Goal: Information Seeking & Learning: Learn about a topic

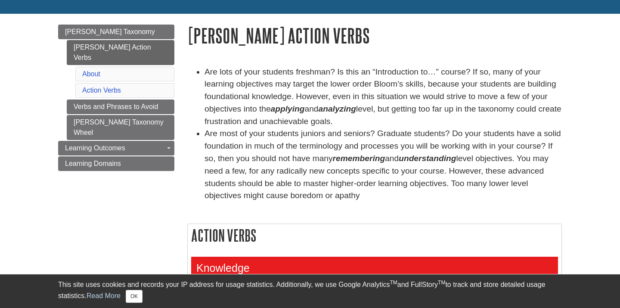
scroll to position [112, 0]
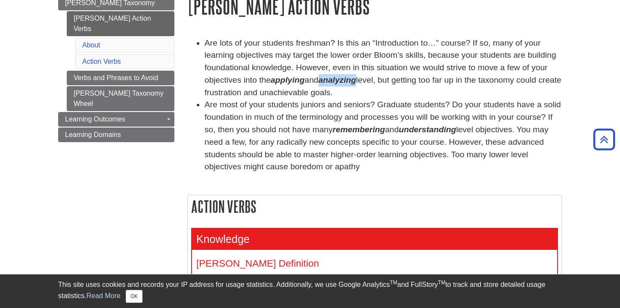
drag, startPoint x: 326, startPoint y: 82, endPoint x: 363, endPoint y: 82, distance: 37.0
click at [363, 82] on li "Are lots of your students freshman? Is this an “Introduction to…” course? If so…" at bounding box center [383, 68] width 357 height 62
drag, startPoint x: 405, startPoint y: 131, endPoint x: 463, endPoint y: 131, distance: 58.2
click at [463, 131] on li "Are most of your students juniors and seniors? Graduate students? Do your stude…" at bounding box center [383, 136] width 357 height 75
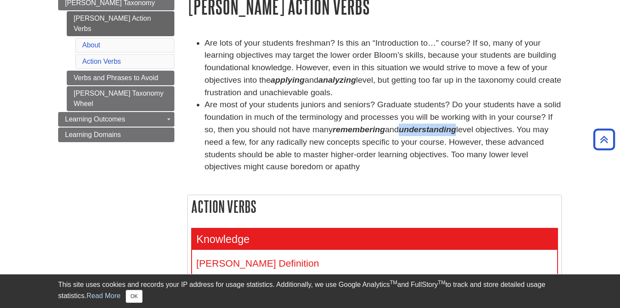
click at [463, 131] on li "Are most of your students juniors and seniors? Graduate students? Do your stude…" at bounding box center [383, 136] width 357 height 75
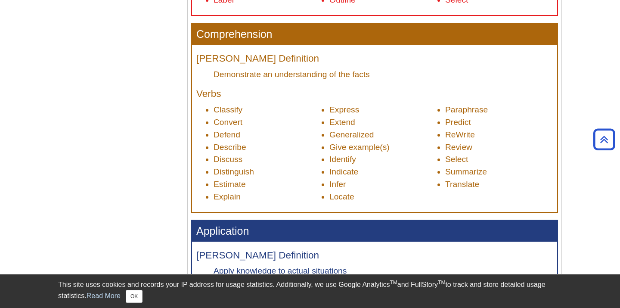
scroll to position [902, 0]
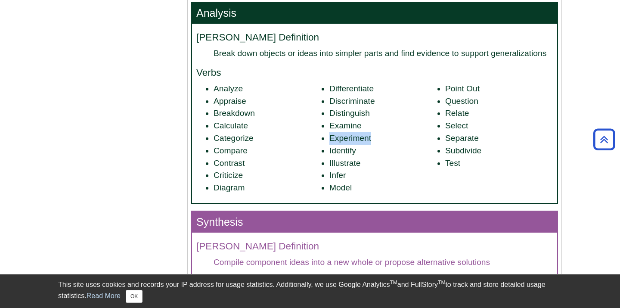
drag, startPoint x: 376, startPoint y: 143, endPoint x: 328, endPoint y: 144, distance: 48.3
click at [328, 144] on ul "Analyze Appraise Breakdown Calculate Categorize Compare Contrast Criticize Diag…" at bounding box center [374, 139] width 357 height 112
drag, startPoint x: 327, startPoint y: 155, endPoint x: 359, endPoint y: 156, distance: 31.4
click at [360, 155] on ul "Analyze Appraise Breakdown Calculate Categorize Compare Contrast Criticize Diag…" at bounding box center [374, 139] width 357 height 112
click at [359, 156] on li "Identify" at bounding box center [383, 151] width 108 height 12
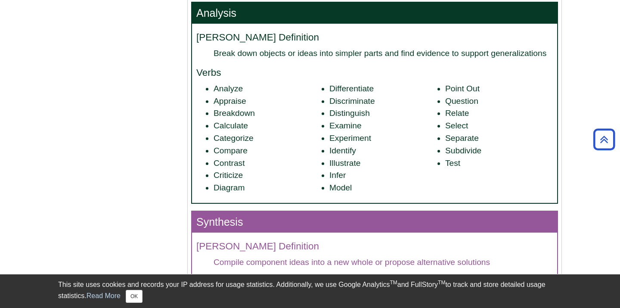
click at [346, 167] on li "Illustrate" at bounding box center [383, 163] width 108 height 12
click at [273, 71] on h4 "Verbs" at bounding box center [374, 73] width 357 height 11
click at [231, 95] on li "Analyze" at bounding box center [268, 89] width 108 height 12
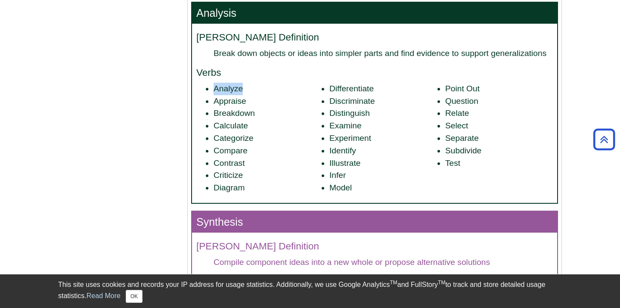
copy li "Analyze"
click at [217, 94] on li "Analyze" at bounding box center [268, 89] width 108 height 12
drag, startPoint x: 446, startPoint y: 131, endPoint x: 473, endPoint y: 131, distance: 27.1
click at [473, 131] on li "Select" at bounding box center [499, 126] width 108 height 12
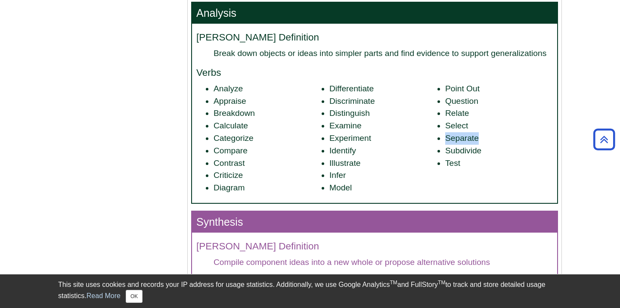
drag, startPoint x: 482, startPoint y: 141, endPoint x: 445, endPoint y: 143, distance: 37.1
click at [445, 143] on li "Separate" at bounding box center [499, 138] width 108 height 12
click at [373, 149] on li "Identify" at bounding box center [383, 151] width 108 height 12
drag, startPoint x: 328, startPoint y: 131, endPoint x: 363, endPoint y: 131, distance: 34.9
click at [363, 131] on ul "Analyze Appraise Breakdown Calculate Categorize Compare Contrast Criticize Diag…" at bounding box center [374, 139] width 357 height 112
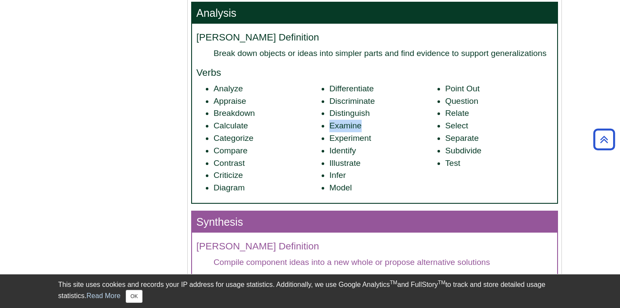
click at [363, 131] on li "Examine" at bounding box center [383, 126] width 108 height 12
drag, startPoint x: 242, startPoint y: 94, endPoint x: 211, endPoint y: 93, distance: 30.6
click at [211, 93] on ul "Analyze Appraise Breakdown Calculate Categorize Compare Contrast Criticize Diag…" at bounding box center [374, 139] width 357 height 112
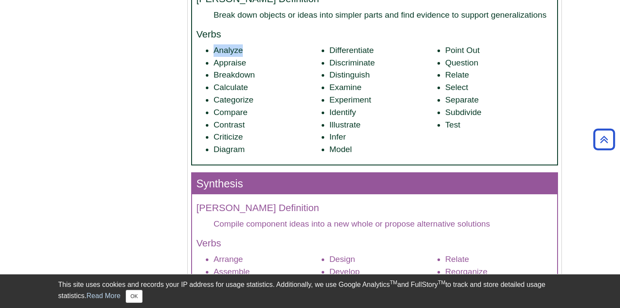
scroll to position [1066, 0]
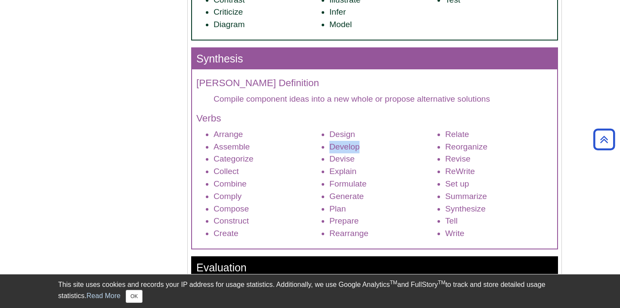
drag, startPoint x: 329, startPoint y: 152, endPoint x: 363, endPoint y: 152, distance: 34.0
click at [362, 152] on ul "Arrange Assemble Categorize Collect Combine Comply Compose Construct Create Des…" at bounding box center [374, 184] width 357 height 112
click at [363, 152] on li "Develop" at bounding box center [383, 147] width 108 height 12
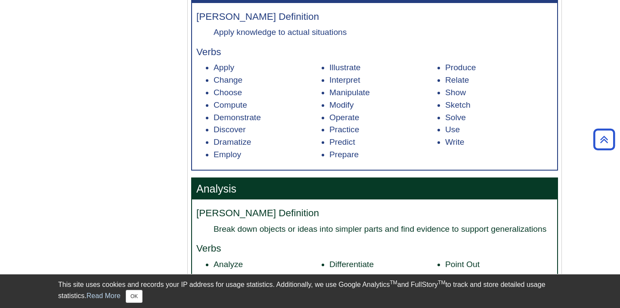
scroll to position [724, 0]
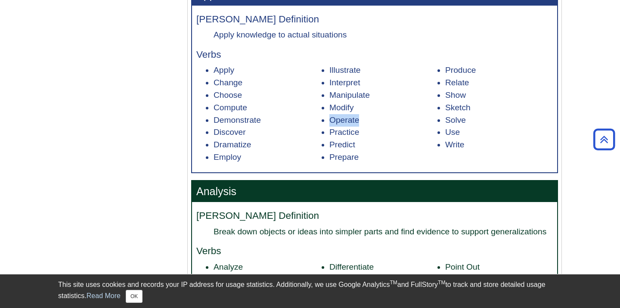
drag, startPoint x: 361, startPoint y: 124, endPoint x: 326, endPoint y: 124, distance: 34.5
click at [326, 124] on ul "Apply Change Choose Compute Demonstrate Discover Dramatize Employ Illustrate In…" at bounding box center [374, 113] width 357 height 99
drag, startPoint x: 330, startPoint y: 107, endPoint x: 360, endPoint y: 109, distance: 29.3
click at [360, 109] on li "Modify" at bounding box center [383, 108] width 108 height 12
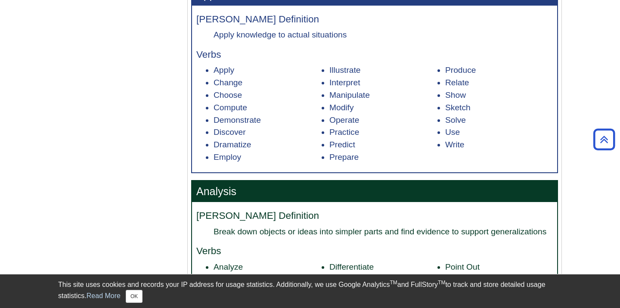
click at [253, 121] on li "Demonstrate" at bounding box center [268, 120] width 108 height 12
drag, startPoint x: 464, startPoint y: 136, endPoint x: 445, endPoint y: 137, distance: 19.0
click at [445, 137] on li "Use" at bounding box center [499, 132] width 108 height 12
drag, startPoint x: 447, startPoint y: 100, endPoint x: 466, endPoint y: 99, distance: 19.0
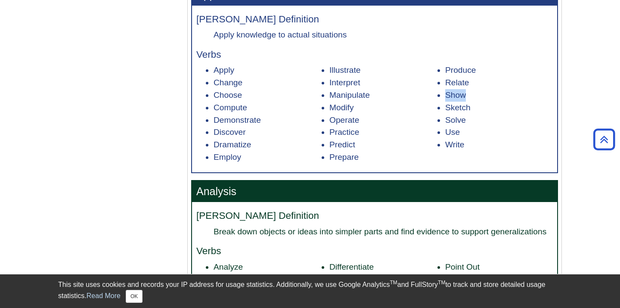
click at [466, 99] on li "Show" at bounding box center [499, 95] width 108 height 12
drag, startPoint x: 463, startPoint y: 134, endPoint x: 442, endPoint y: 134, distance: 21.1
click at [442, 134] on ul "Apply Change Choose Compute Demonstrate Discover Dramatize Employ Illustrate In…" at bounding box center [374, 113] width 357 height 99
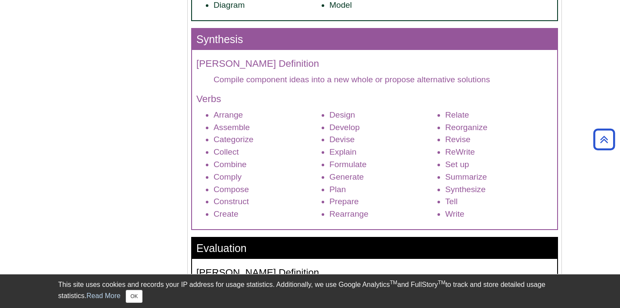
scroll to position [1129, 0]
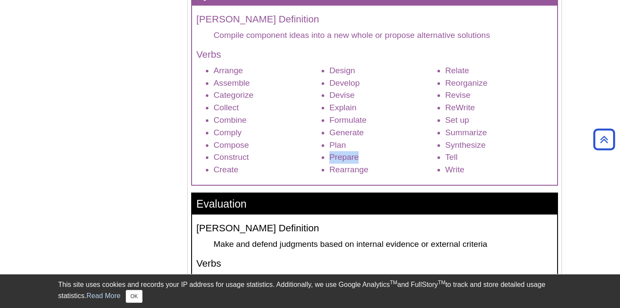
drag, startPoint x: 330, startPoint y: 159, endPoint x: 362, endPoint y: 157, distance: 32.4
click at [362, 157] on li "Prepare" at bounding box center [383, 157] width 108 height 12
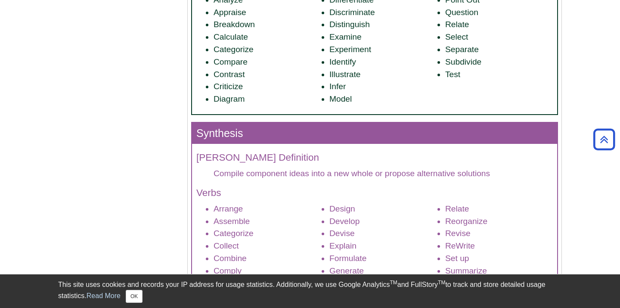
scroll to position [1175, 0]
